Goal: Find specific page/section: Find specific page/section

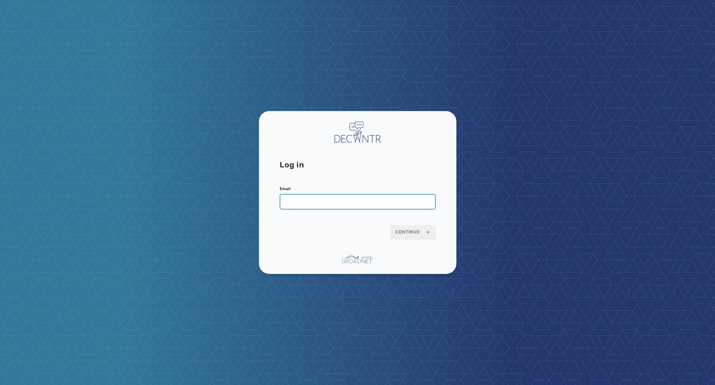
click at [313, 202] on input "Email" at bounding box center [358, 202] width 156 height 16
paste input "**********"
type input "**********"
click at [417, 232] on span "Continue" at bounding box center [412, 232] width 35 height 6
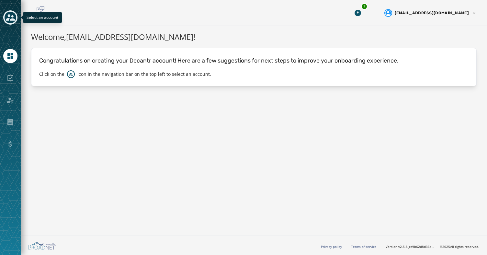
click at [10, 19] on icon "Toggle account select drawer" at bounding box center [10, 17] width 9 height 6
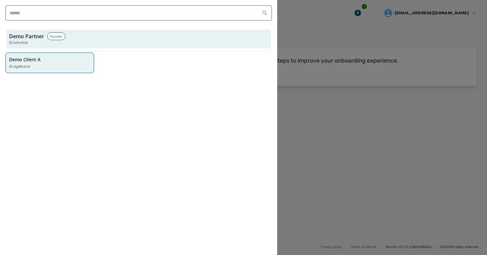
click at [24, 54] on button "Demo Client A ID: dgt8vznd" at bounding box center [49, 63] width 86 height 18
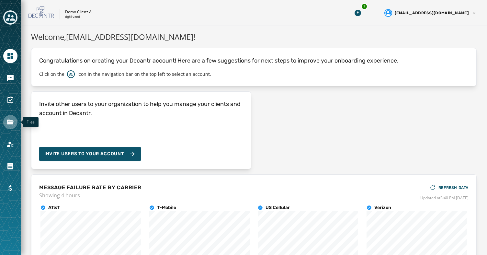
click at [12, 121] on icon "Navigate to Files" at bounding box center [10, 122] width 6 height 5
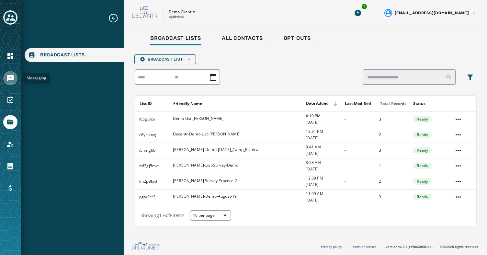
click at [9, 77] on icon "Navigate to Messaging" at bounding box center [10, 78] width 8 height 8
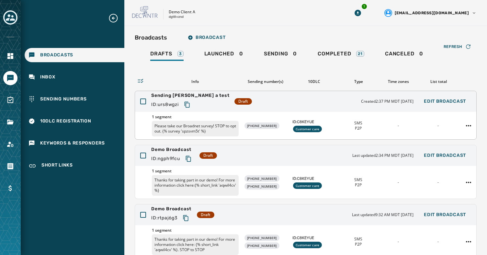
scroll to position [30, 0]
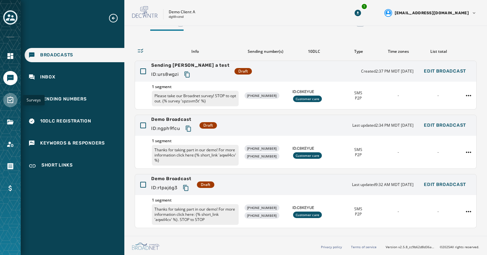
click at [10, 99] on icon "Navigate to Surveys" at bounding box center [10, 100] width 8 height 8
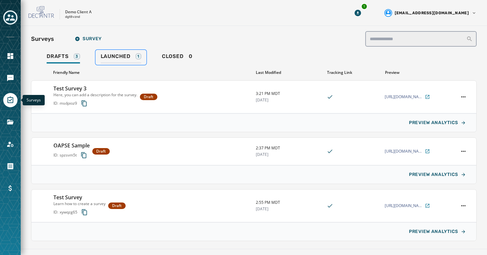
click at [116, 54] on span "Launched" at bounding box center [116, 56] width 30 height 6
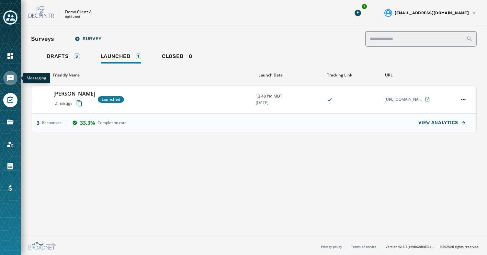
click at [9, 78] on icon "Navigate to Messaging" at bounding box center [10, 78] width 6 height 6
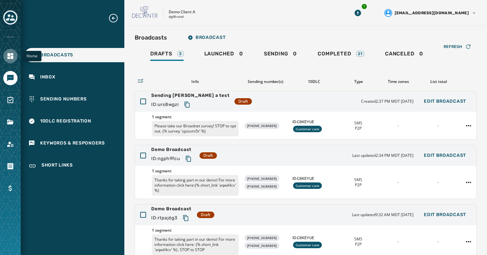
click at [9, 57] on icon "Navigate to Home" at bounding box center [10, 56] width 6 height 6
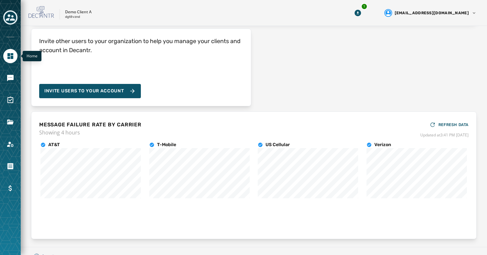
scroll to position [67, 0]
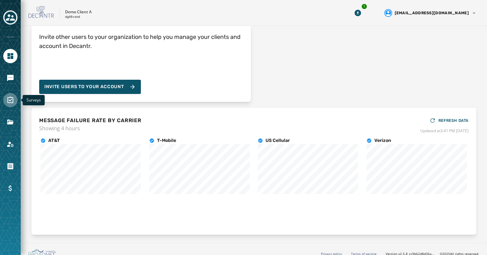
click at [9, 101] on icon "Navigate to Surveys" at bounding box center [10, 100] width 8 height 8
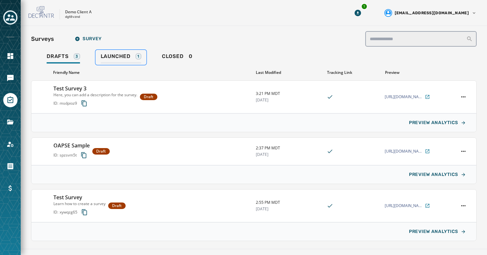
click at [115, 51] on link "Launched 1" at bounding box center [121, 57] width 51 height 15
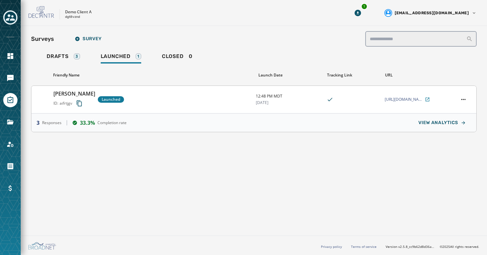
click at [165, 105] on div "[PERSON_NAME] ID: aifrtjgv Launched" at bounding box center [151, 99] width 197 height 19
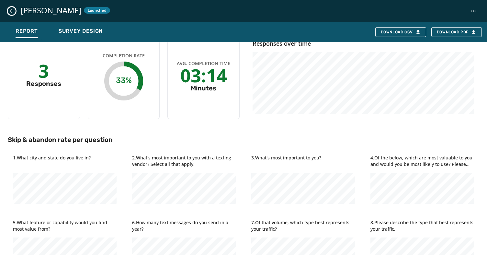
scroll to position [7, 0]
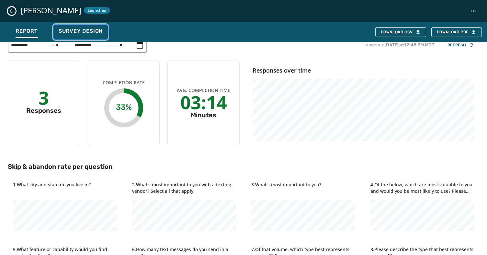
click at [74, 30] on span "Survey Design" at bounding box center [81, 31] width 44 height 6
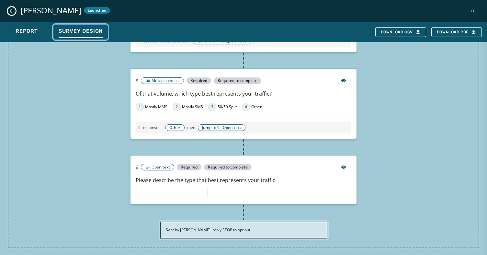
scroll to position [657, 0]
